Goal: Find contact information: Find contact information

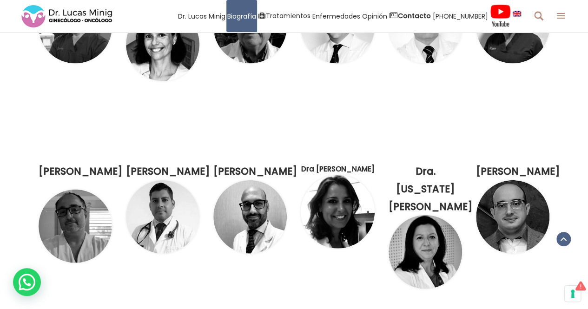
scroll to position [950, 0]
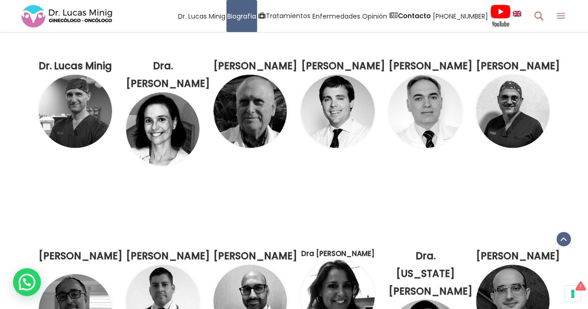
click at [73, 109] on img at bounding box center [75, 111] width 73 height 73
click at [69, 65] on strong "Dr. Lucas Minig" at bounding box center [75, 65] width 73 height 13
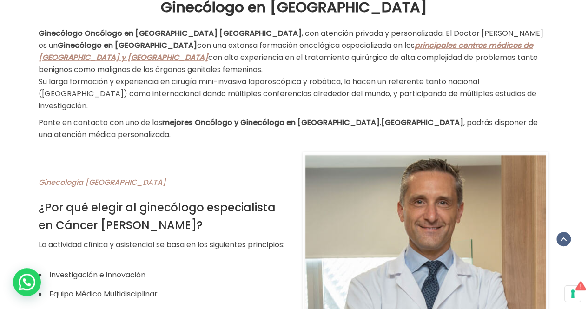
scroll to position [380, 0]
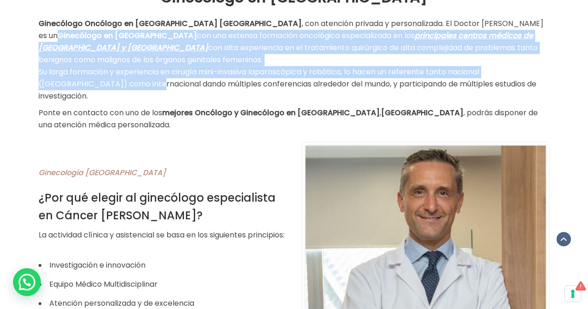
drag, startPoint x: 446, startPoint y: 23, endPoint x: 90, endPoint y: 73, distance: 359.7
click at [90, 73] on p "Ginecólogo Oncólogo en [GEOGRAPHIC_DATA] [GEOGRAPHIC_DATA] , con atención priva…" at bounding box center [294, 60] width 511 height 85
copy p "Ginecólogo en [GEOGRAPHIC_DATA] con una extensa formación oncológica especializ…"
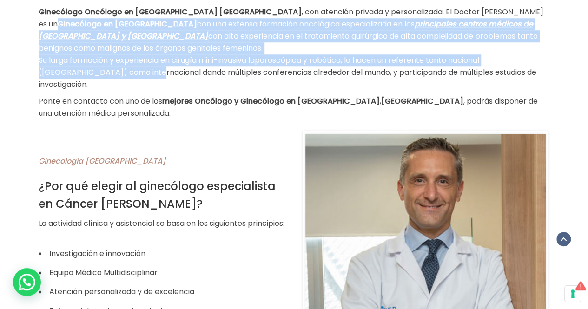
scroll to position [396, 0]
